Goal: Transaction & Acquisition: Purchase product/service

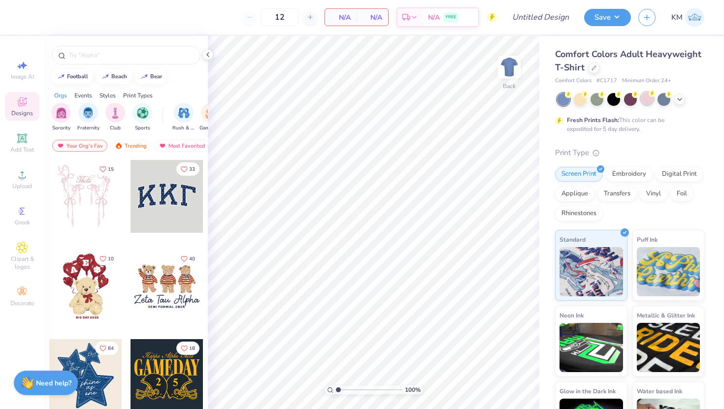
click at [646, 97] on div at bounding box center [647, 98] width 13 height 13
click at [122, 57] on input "text" at bounding box center [131, 55] width 126 height 10
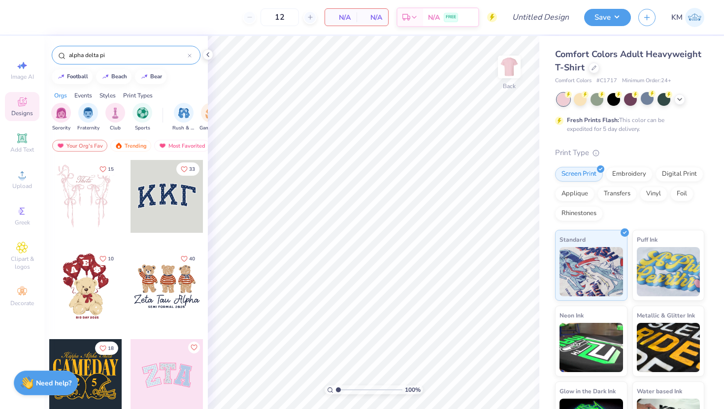
type input "alpha delta pi"
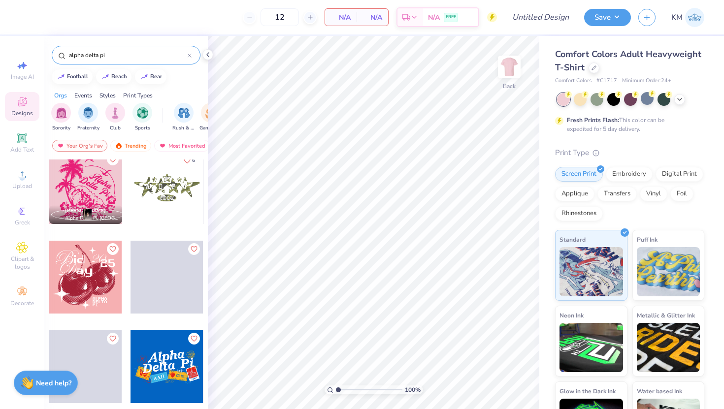
scroll to position [2169, 0]
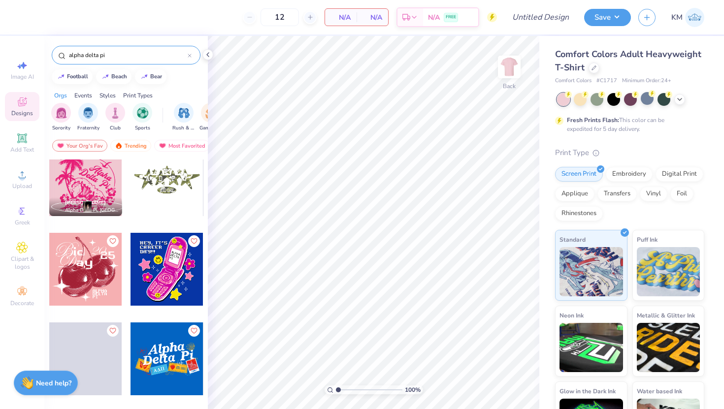
click at [93, 189] on div at bounding box center [85, 179] width 73 height 73
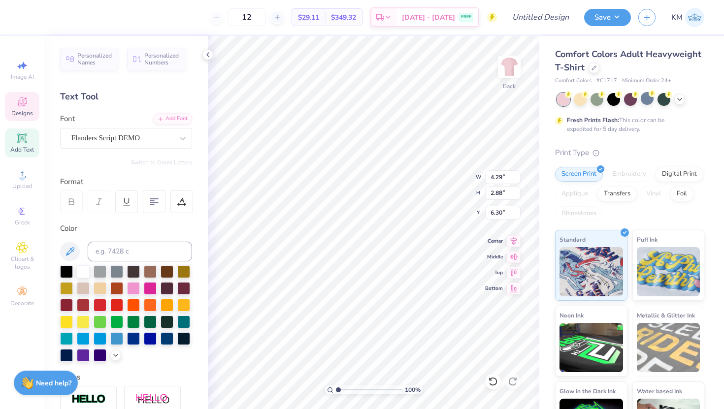
type input "6.30"
type input "4.66"
type input "1.15"
type input "13.96"
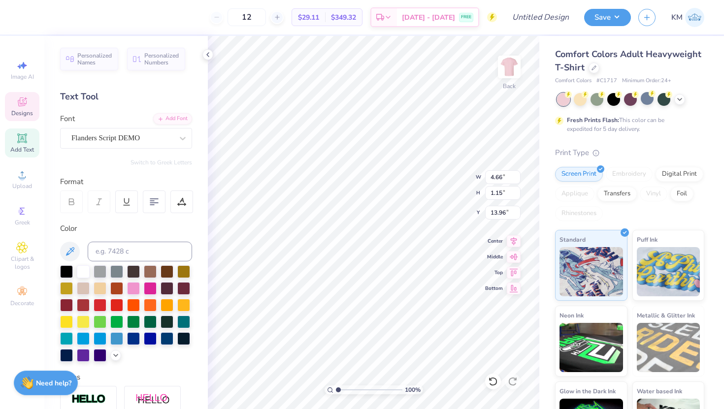
type textarea "T"
click at [509, 75] on img at bounding box center [509, 66] width 39 height 39
click at [599, 103] on div at bounding box center [597, 98] width 13 height 13
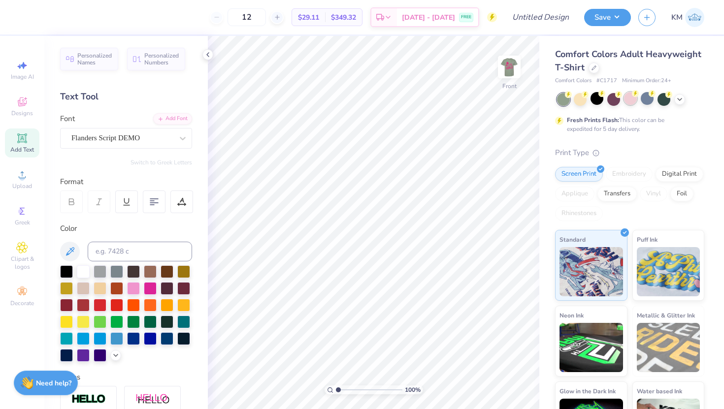
click at [635, 101] on div at bounding box center [630, 98] width 13 height 13
click at [513, 65] on img at bounding box center [509, 66] width 39 height 39
click at [517, 64] on img at bounding box center [509, 66] width 39 height 39
click at [513, 75] on img at bounding box center [509, 66] width 39 height 39
